Goal: Find specific page/section: Find specific page/section

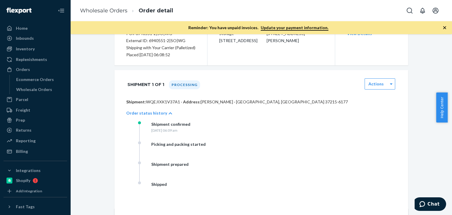
scroll to position [49, 0]
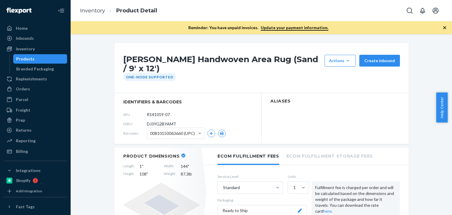
drag, startPoint x: 0, startPoint y: 0, endPoint x: 74, endPoint y: 61, distance: 96.0
click at [35, 48] on div "Inventory" at bounding box center [35, 49] width 62 height 8
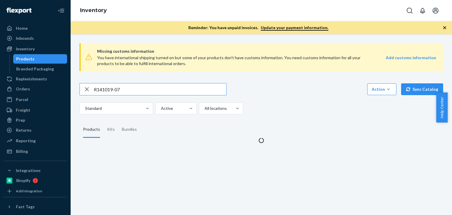
click at [88, 88] on div "R141019-07" at bounding box center [153, 89] width 147 height 12
type input "D84012-02-Q8"
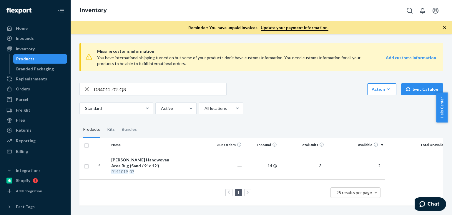
click at [157, 91] on input "D84012-02-Q8" at bounding box center [160, 89] width 132 height 12
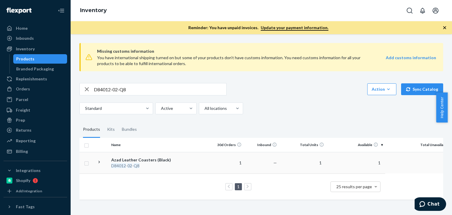
click at [132, 166] on div "D84012 - 02 - Q8" at bounding box center [142, 166] width 62 height 6
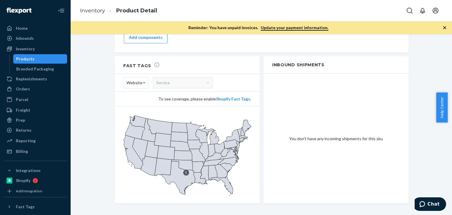
scroll to position [551, 0]
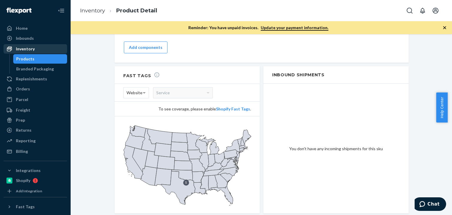
click at [42, 49] on div "Inventory" at bounding box center [35, 49] width 62 height 8
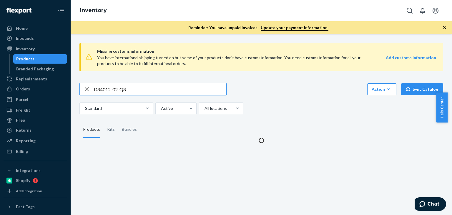
drag, startPoint x: 137, startPoint y: 87, endPoint x: 91, endPoint y: 87, distance: 46.5
click at [91, 87] on div "D84012-02-Q8" at bounding box center [153, 89] width 147 height 12
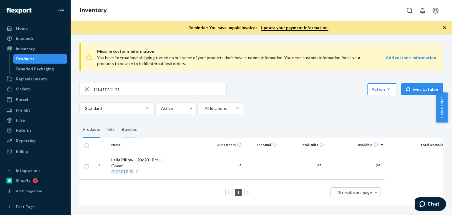
click at [129, 130] on div "Bundles" at bounding box center [129, 129] width 15 height 16
click at [118, 121] on input "Bundles" at bounding box center [118, 121] width 0 height 0
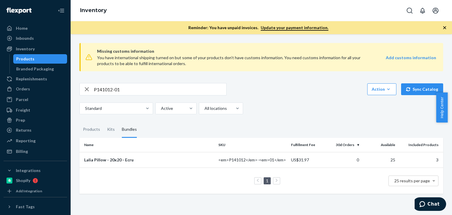
click at [127, 91] on input "P141012-01" at bounding box center [160, 89] width 132 height 12
paste input "P81014"
click at [91, 128] on div "Products" at bounding box center [91, 129] width 17 height 16
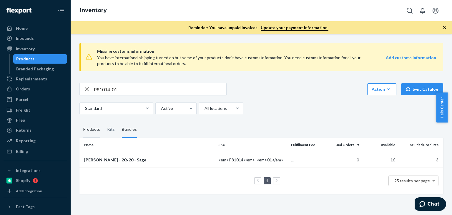
click at [79, 121] on input "Products" at bounding box center [79, 121] width 0 height 0
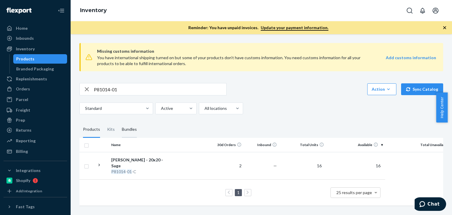
click at [130, 131] on div "Bundles" at bounding box center [129, 129] width 15 height 16
click at [118, 121] on input "Bundles" at bounding box center [118, 121] width 0 height 0
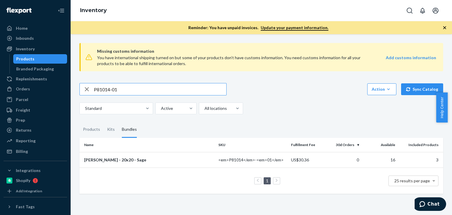
drag, startPoint x: 132, startPoint y: 88, endPoint x: 130, endPoint y: 83, distance: 5.5
click at [81, 82] on div "Missing customs information You have international shipping turned on but some …" at bounding box center [261, 115] width 373 height 155
paste input "P58014-02"
type input "P58014-02"
click at [93, 133] on div "Products" at bounding box center [91, 129] width 17 height 16
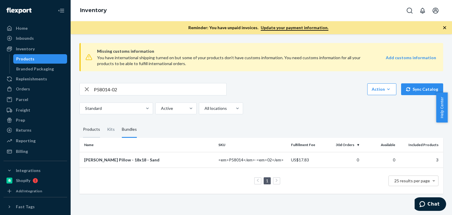
click at [79, 121] on input "Products" at bounding box center [79, 121] width 0 height 0
